Goal: Information Seeking & Learning: Learn about a topic

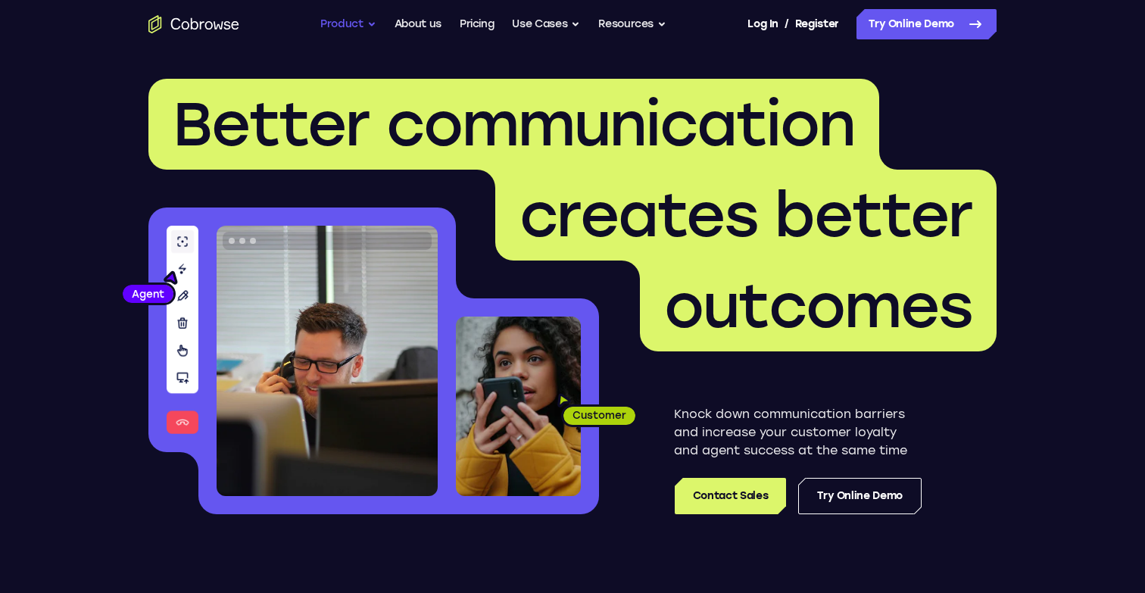
click at [355, 27] on button "Product" at bounding box center [348, 24] width 56 height 30
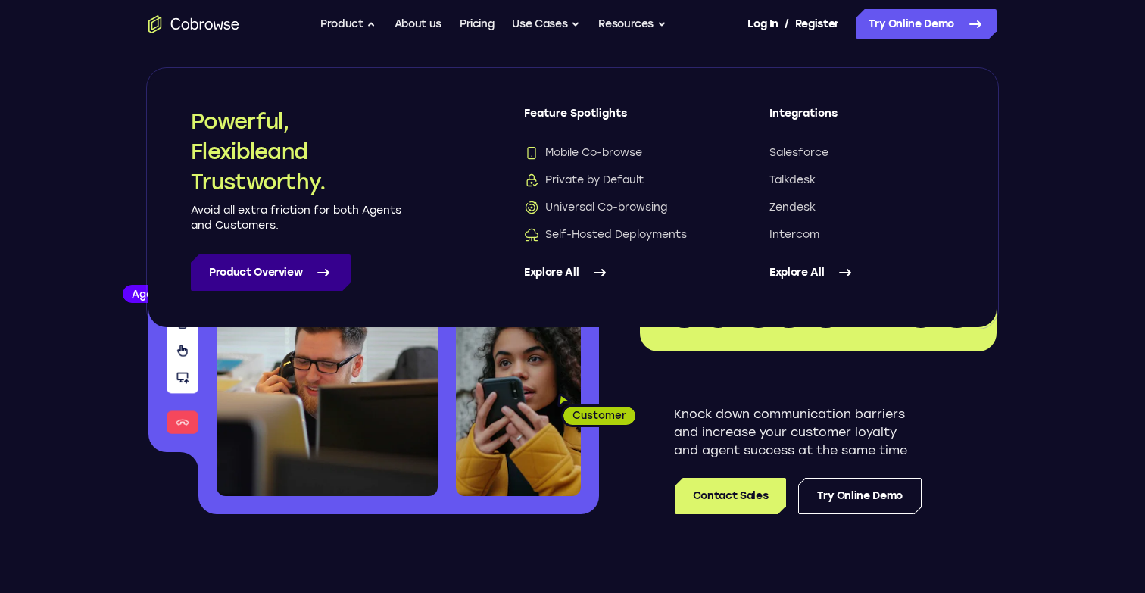
click at [298, 265] on link "Product Overview" at bounding box center [271, 272] width 160 height 36
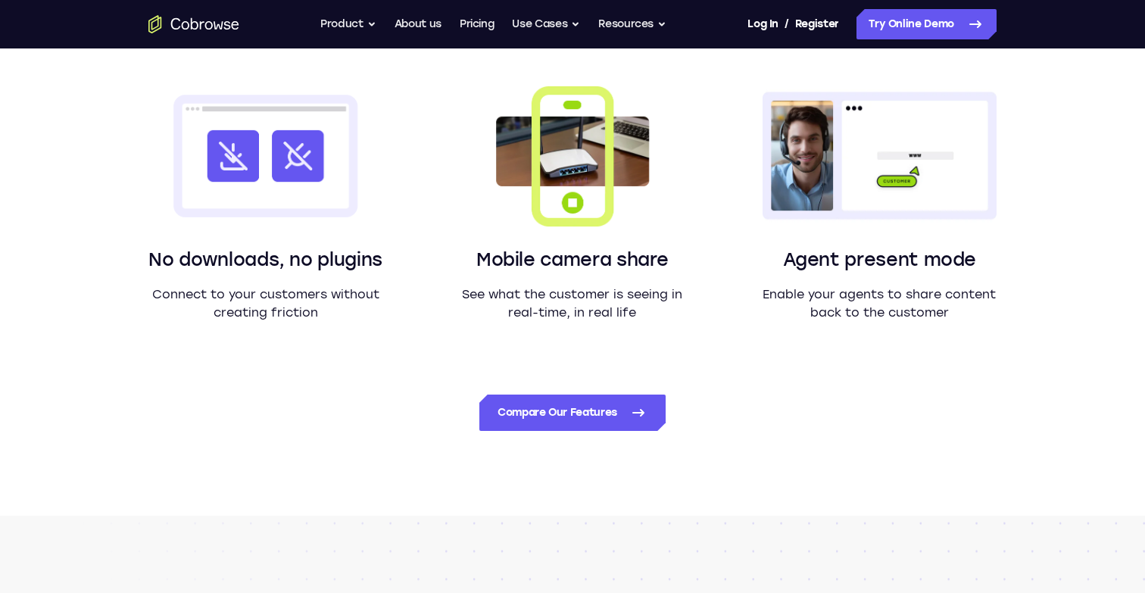
scroll to position [1351, 0]
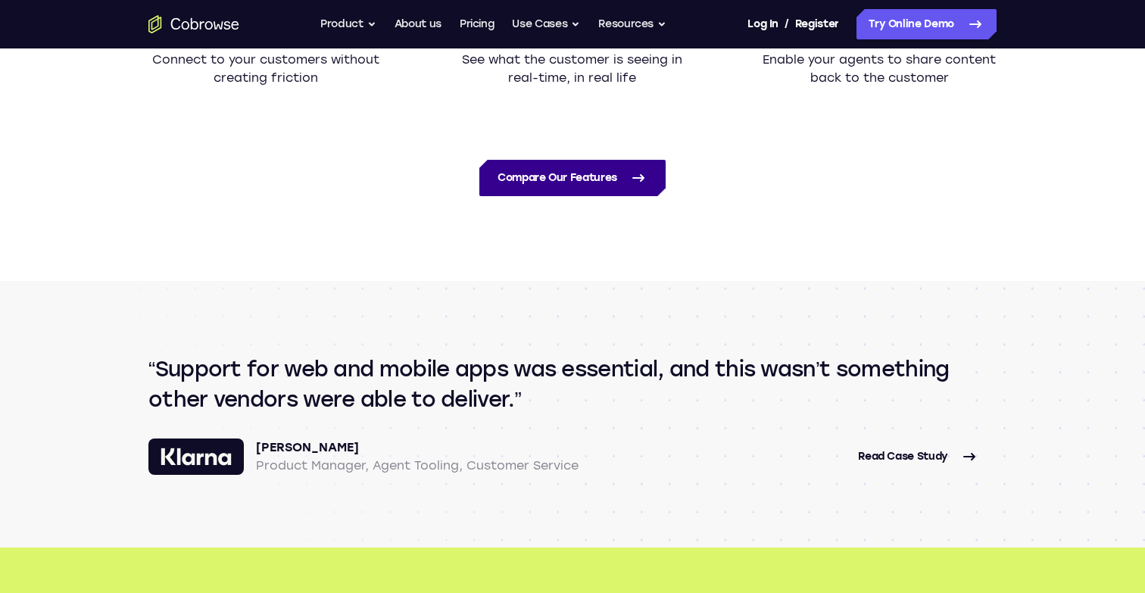
click at [611, 164] on link "Compare Our Features" at bounding box center [572, 178] width 186 height 36
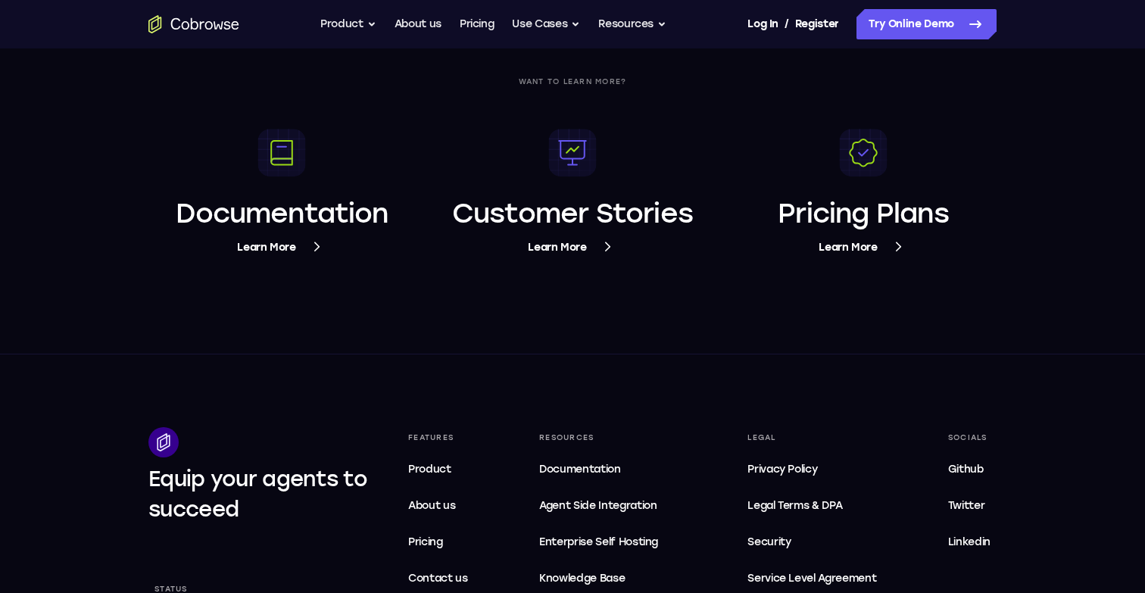
scroll to position [5712, 0]
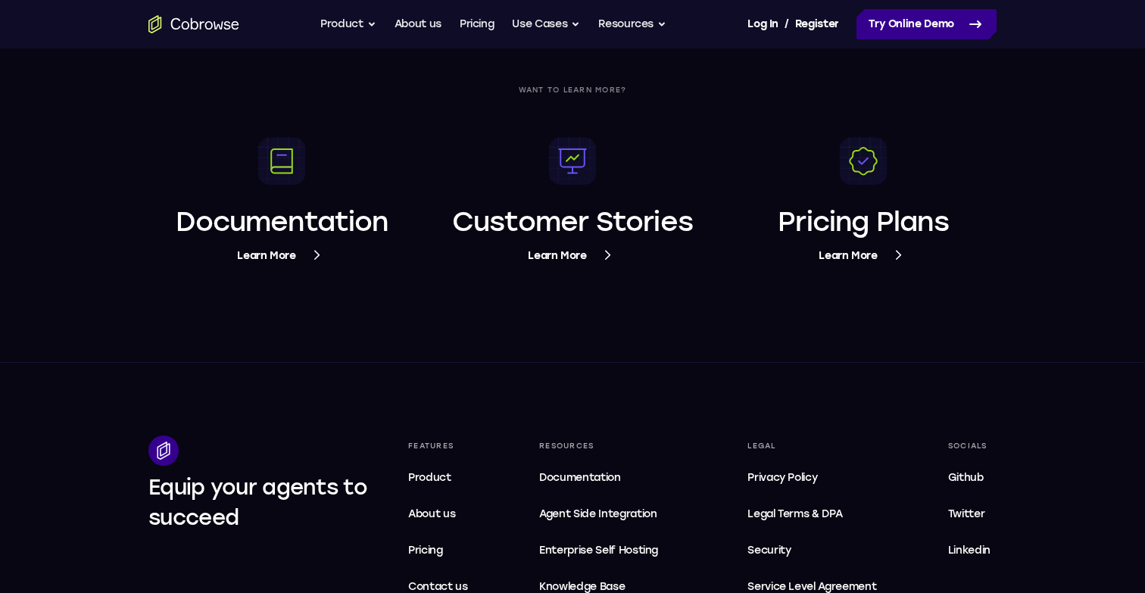
click at [958, 11] on link "Try Online Demo" at bounding box center [927, 24] width 140 height 30
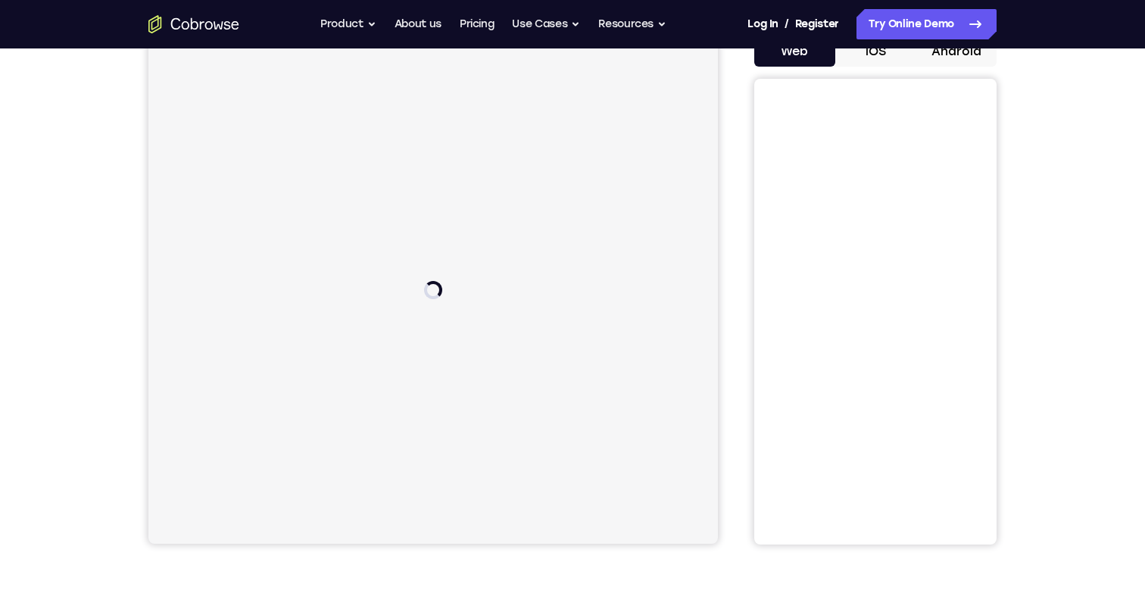
scroll to position [165, 0]
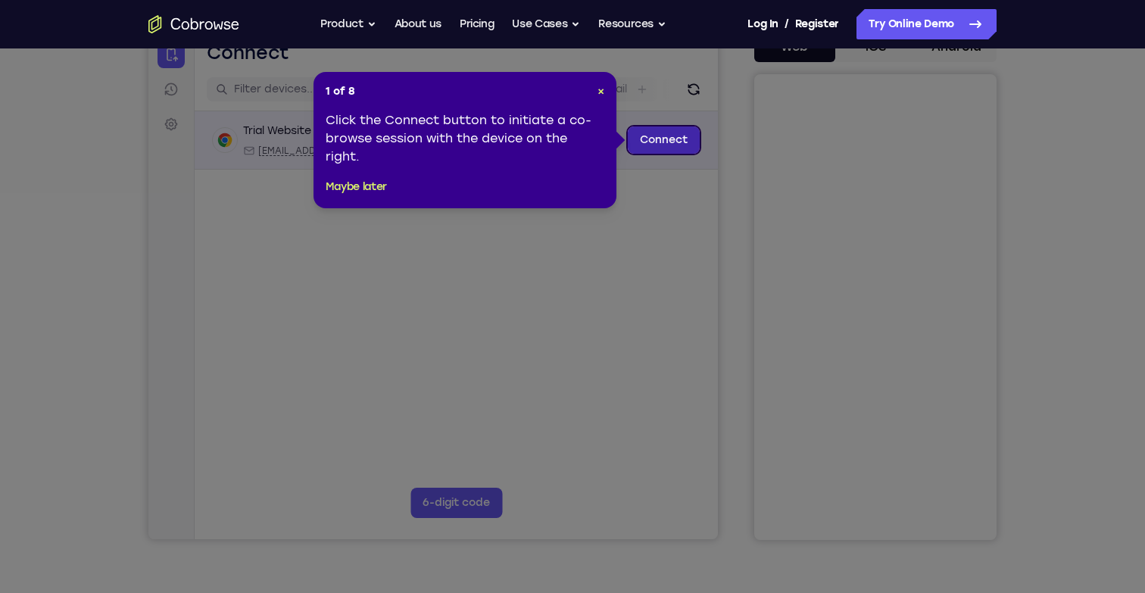
click at [656, 139] on link "Connect" at bounding box center [664, 139] width 72 height 27
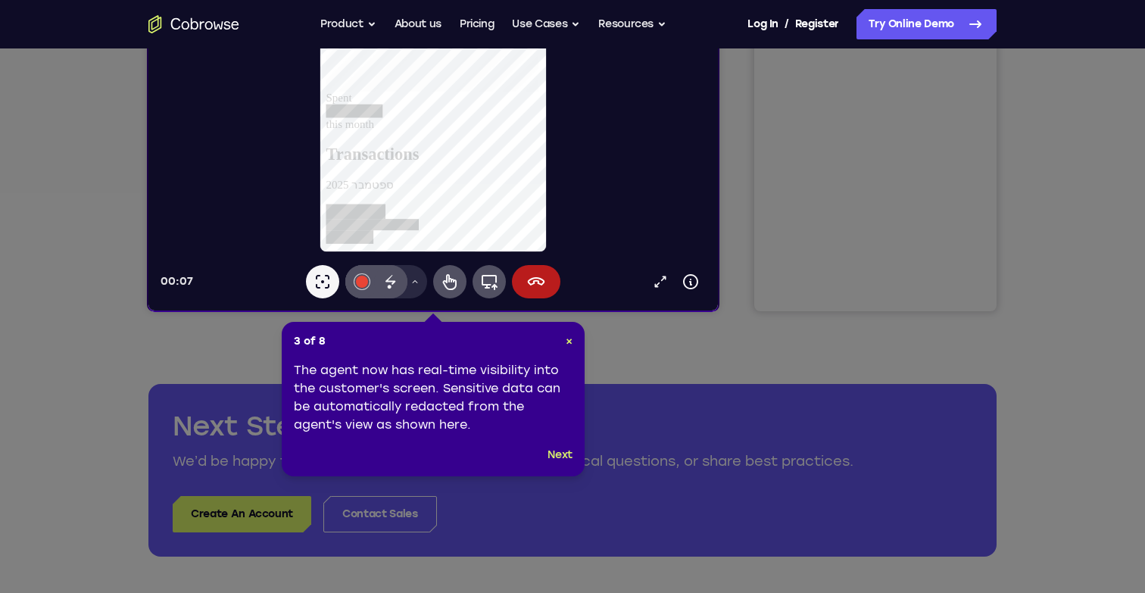
scroll to position [399, 0]
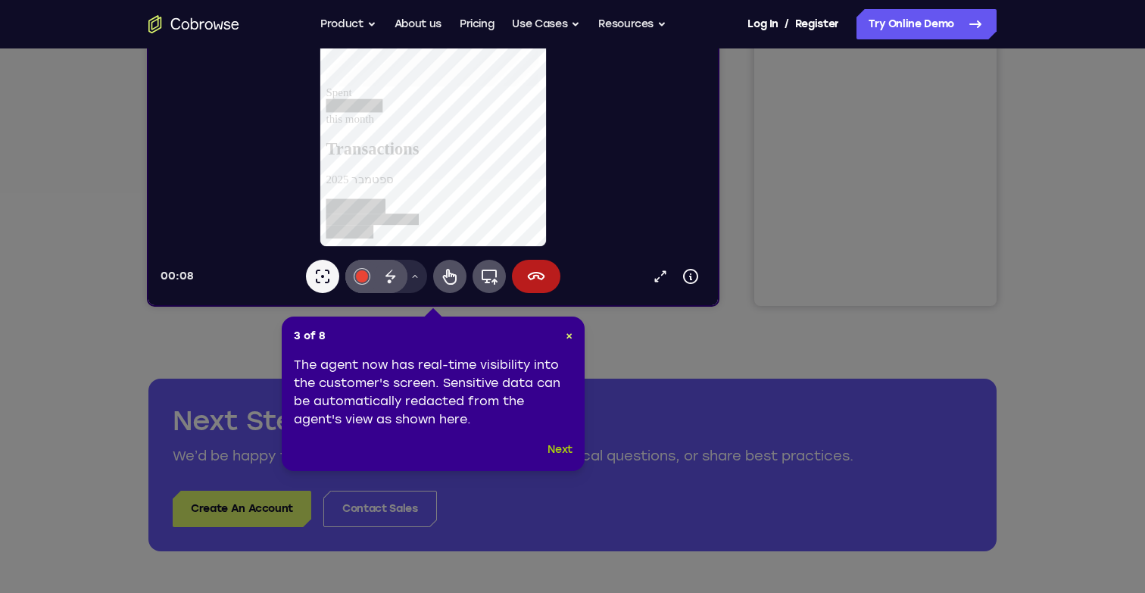
click at [557, 447] on button "Next" at bounding box center [560, 450] width 25 height 18
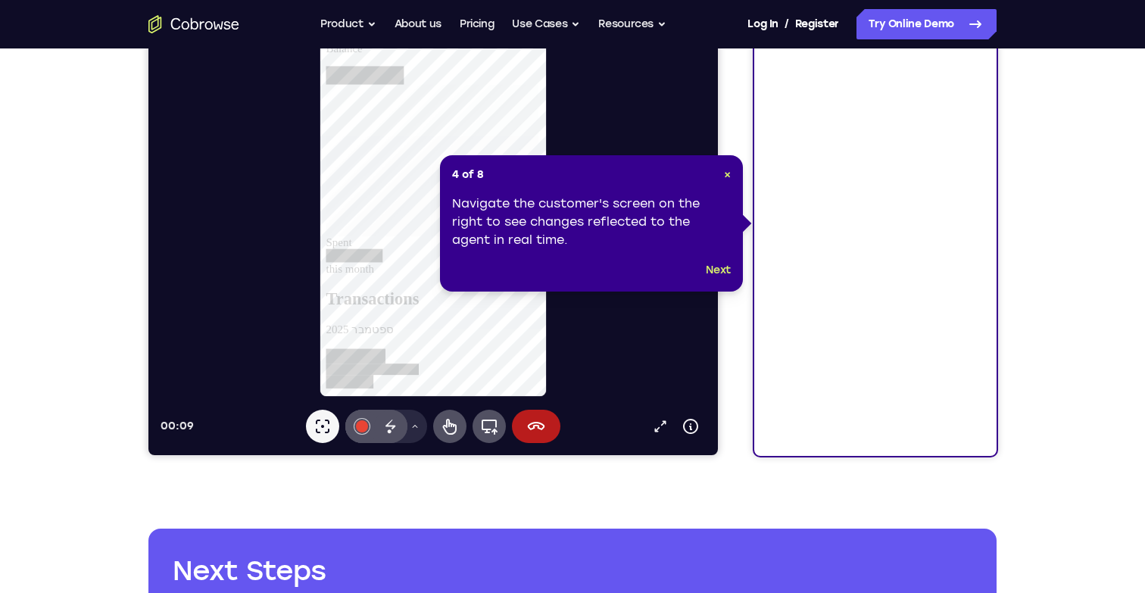
scroll to position [199, 0]
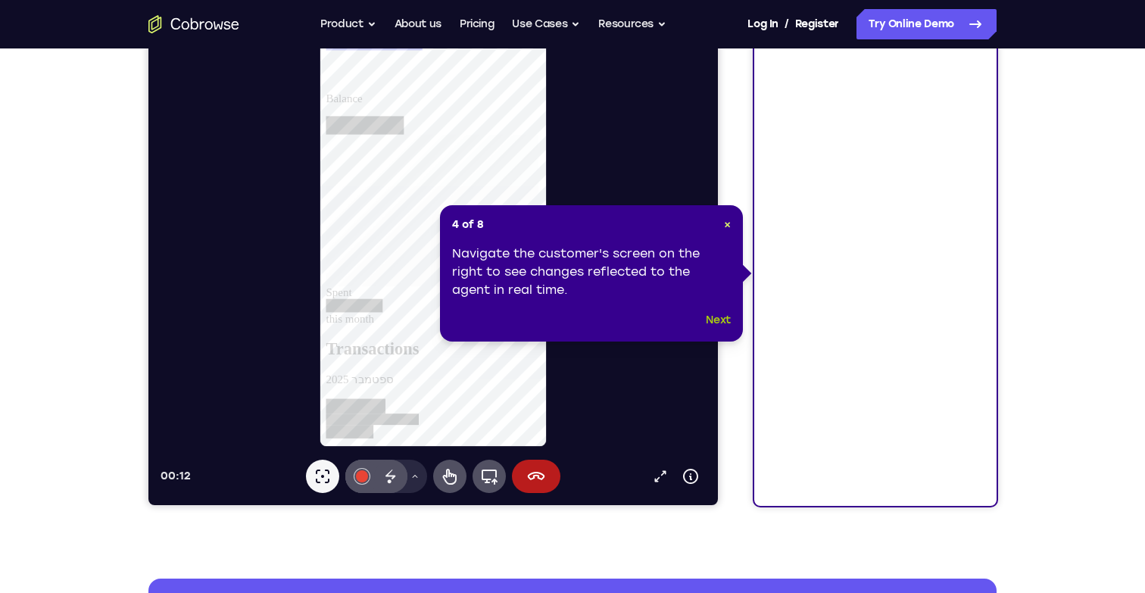
click at [717, 320] on button "Next" at bounding box center [718, 320] width 25 height 18
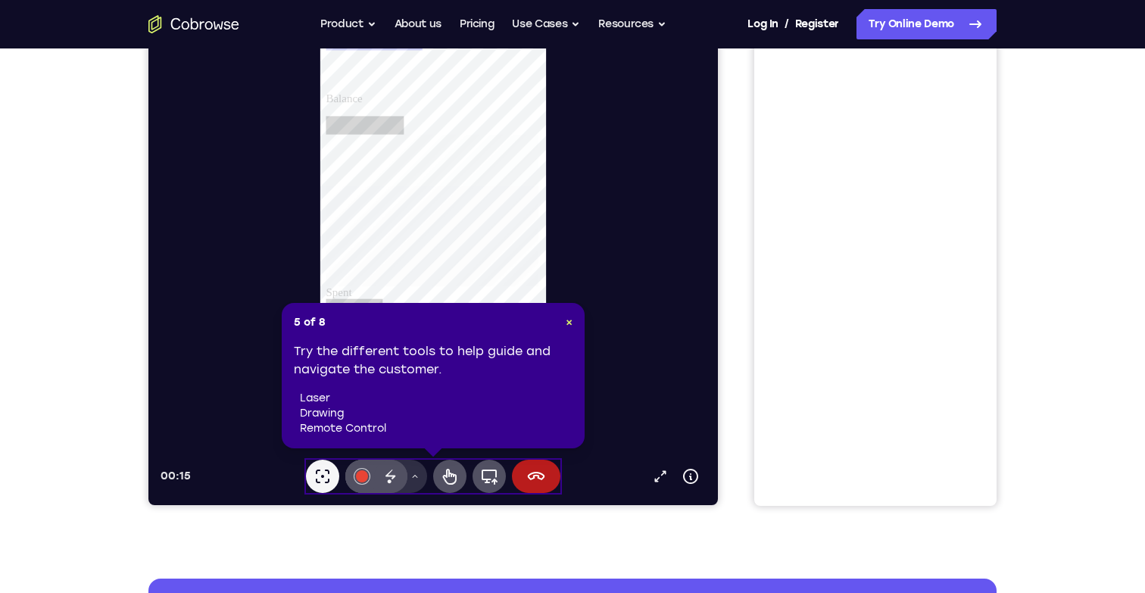
click at [419, 478] on icon at bounding box center [414, 476] width 9 height 9
click at [566, 326] on span "×" at bounding box center [569, 322] width 7 height 13
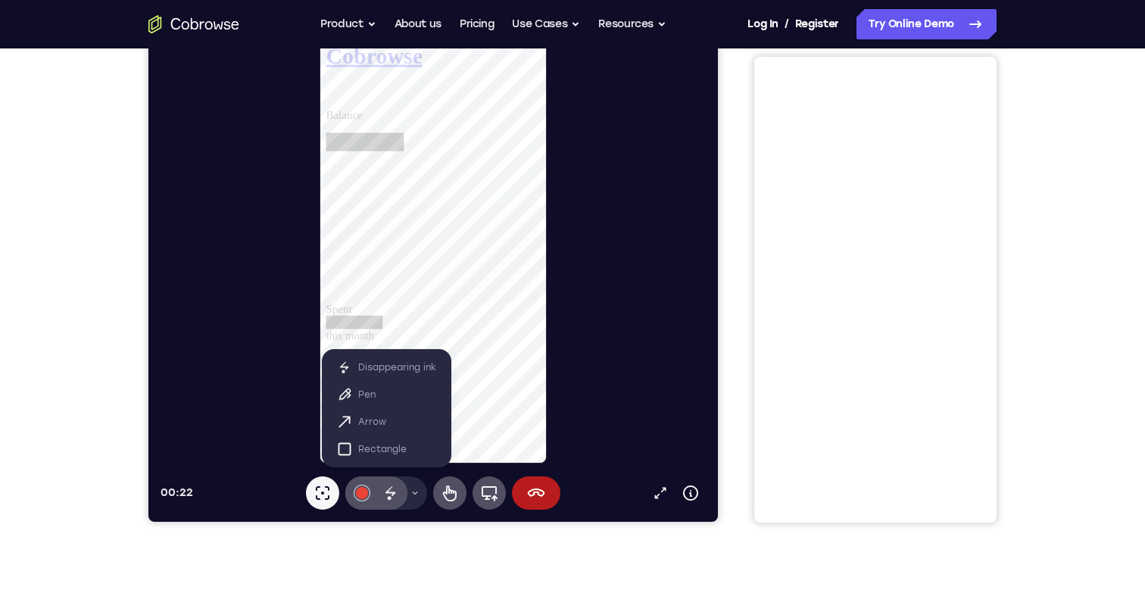
scroll to position [158, 0]
